Goal: Find specific page/section: Find specific page/section

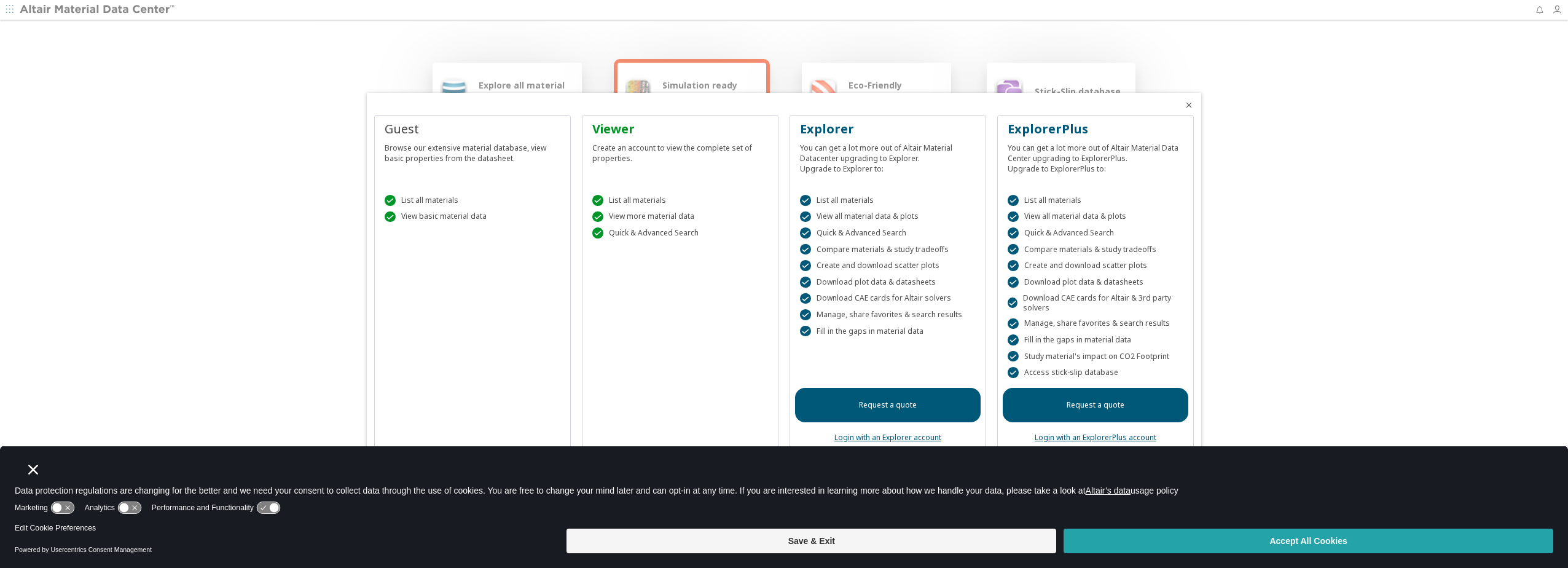
click at [1132, 529] on button "Accept All Cookies" at bounding box center [1308, 541] width 490 height 25
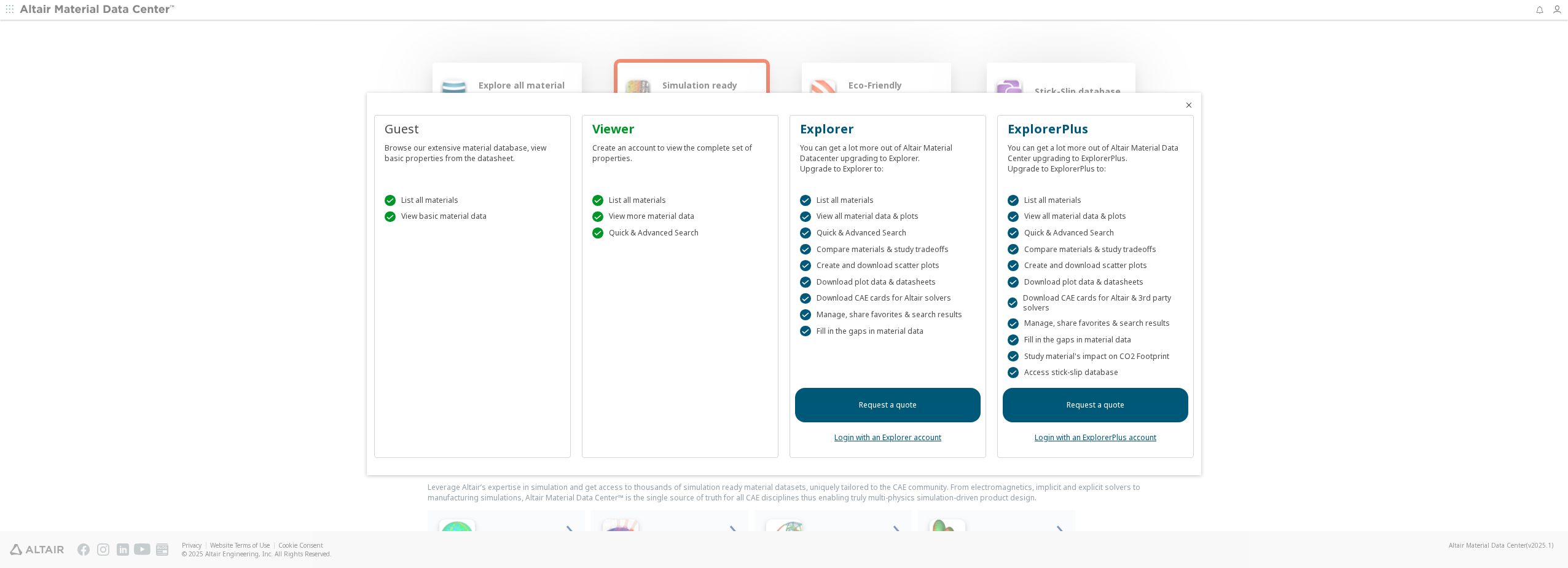
click at [1190, 106] on icon "Close" at bounding box center [1188, 104] width 10 height 10
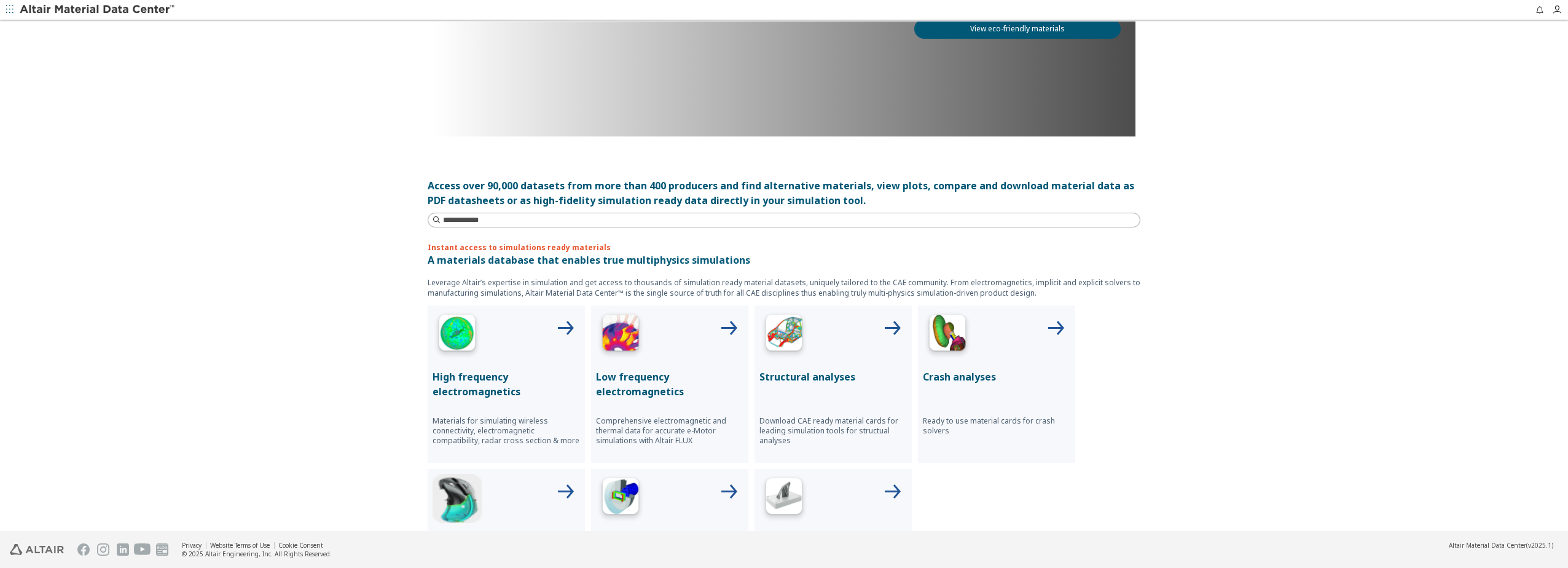
scroll to position [308, 0]
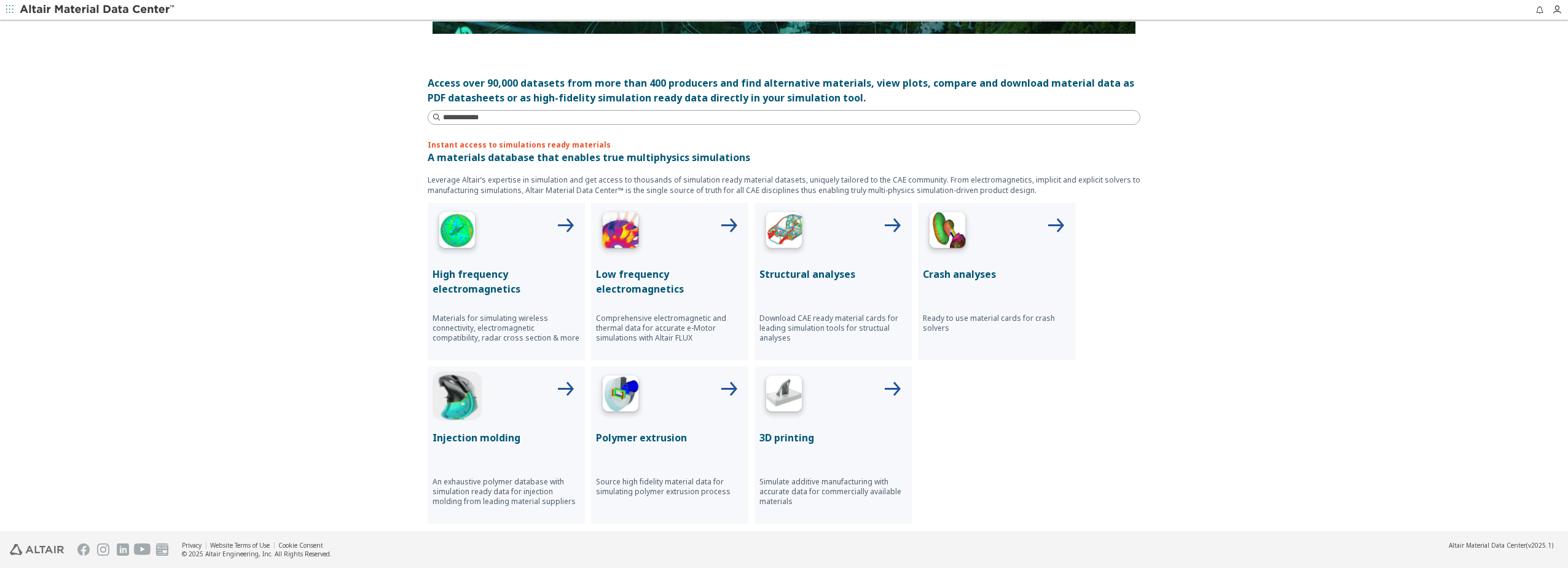
click at [840, 225] on div at bounding box center [833, 232] width 147 height 49
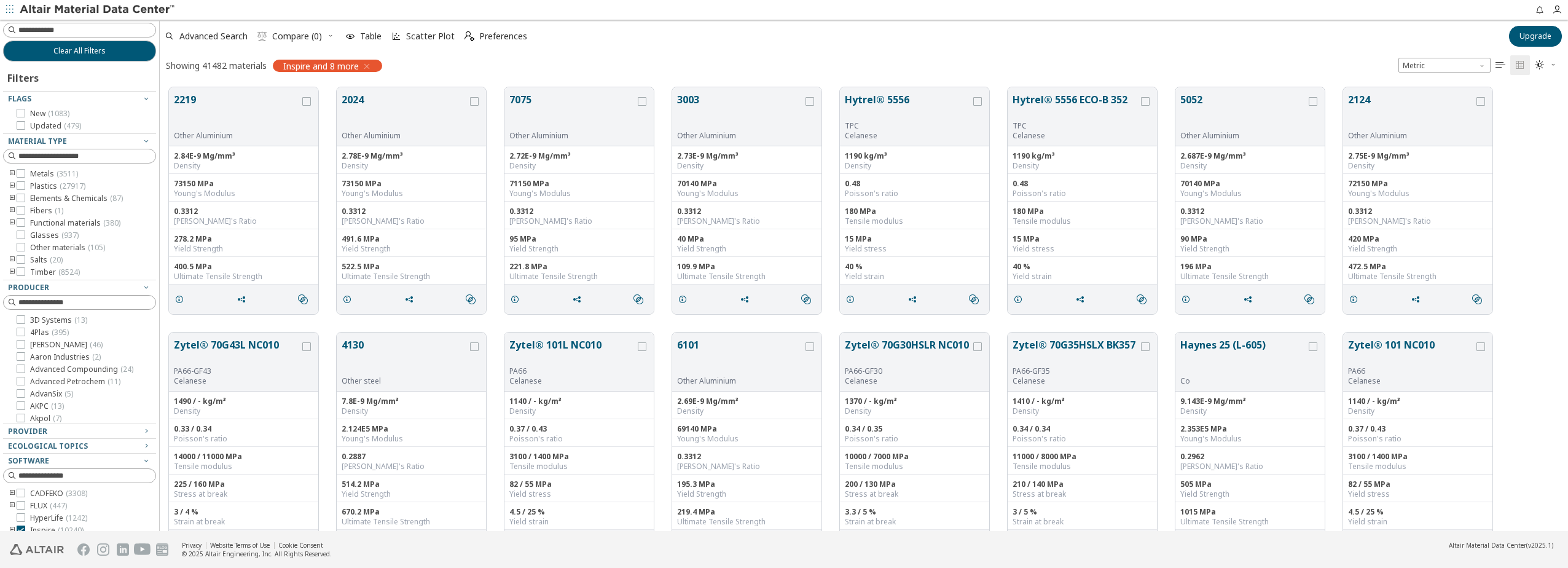
scroll to position [444, 1399]
click at [20, 174] on icon at bounding box center [21, 174] width 9 height 9
